Goal: Transaction & Acquisition: Purchase product/service

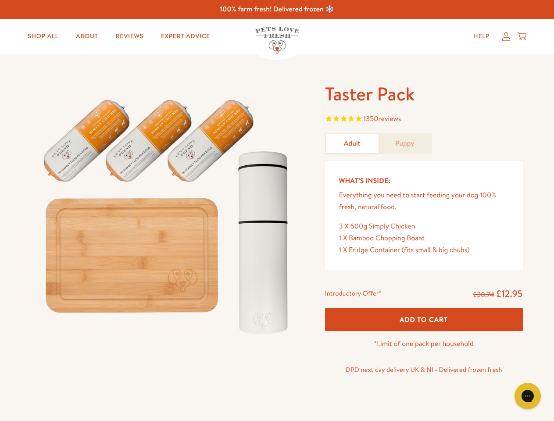
click at [277, 211] on img at bounding box center [168, 212] width 272 height 261
click at [424, 120] on span "1350 reviews" at bounding box center [424, 119] width 198 height 13
click at [424, 319] on span "Add To Cart" at bounding box center [424, 319] width 48 height 9
click at [528, 396] on icon "Gorgias live chat" at bounding box center [527, 396] width 8 height 8
